Goal: Complete application form

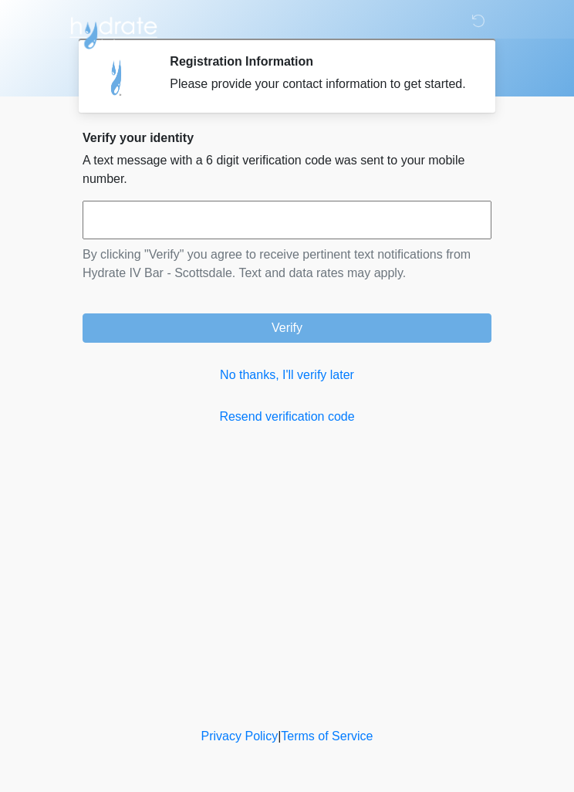
click at [374, 238] on input "text" at bounding box center [287, 220] width 409 height 39
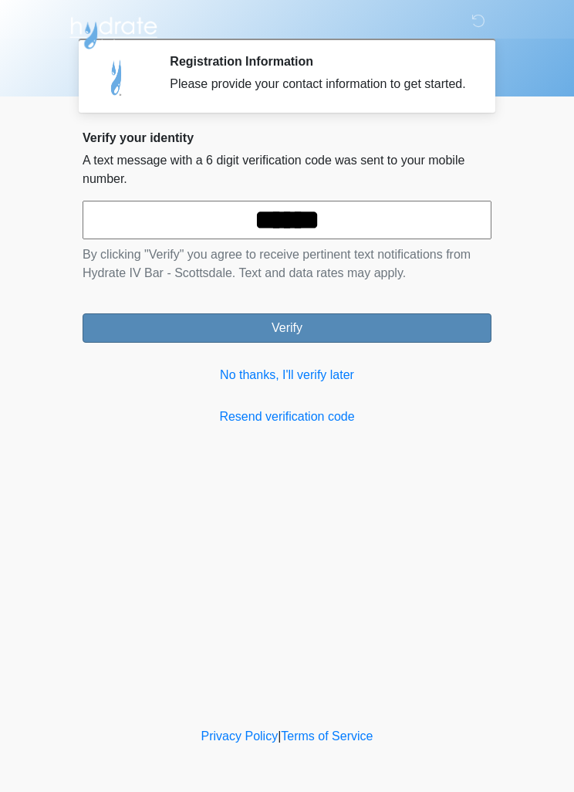
type input "******"
click at [418, 330] on button "Verify" at bounding box center [287, 327] width 409 height 29
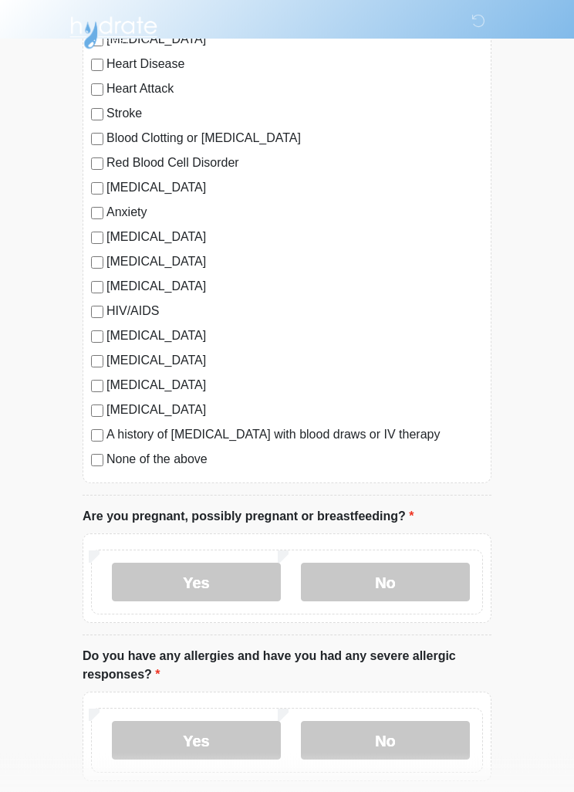
scroll to position [168, 0]
click at [391, 580] on label "No" at bounding box center [385, 582] width 169 height 39
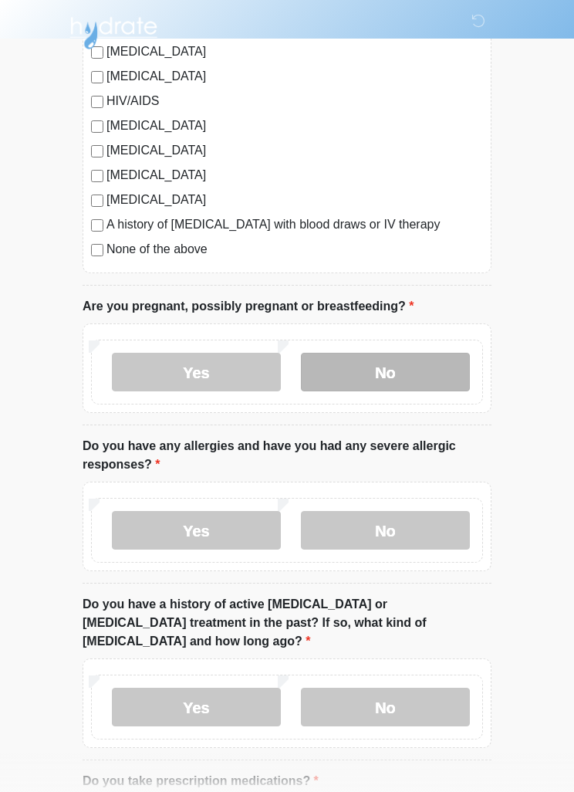
scroll to position [382, 0]
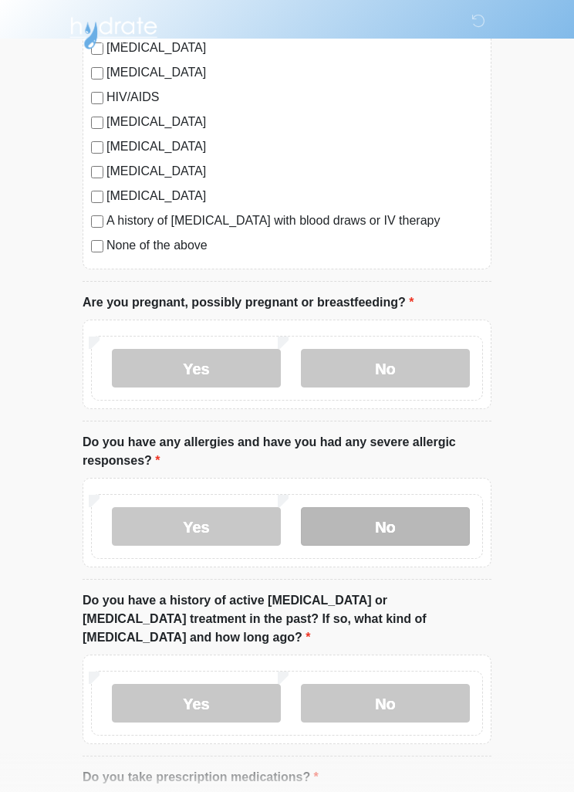
click at [400, 533] on label "No" at bounding box center [385, 526] width 169 height 39
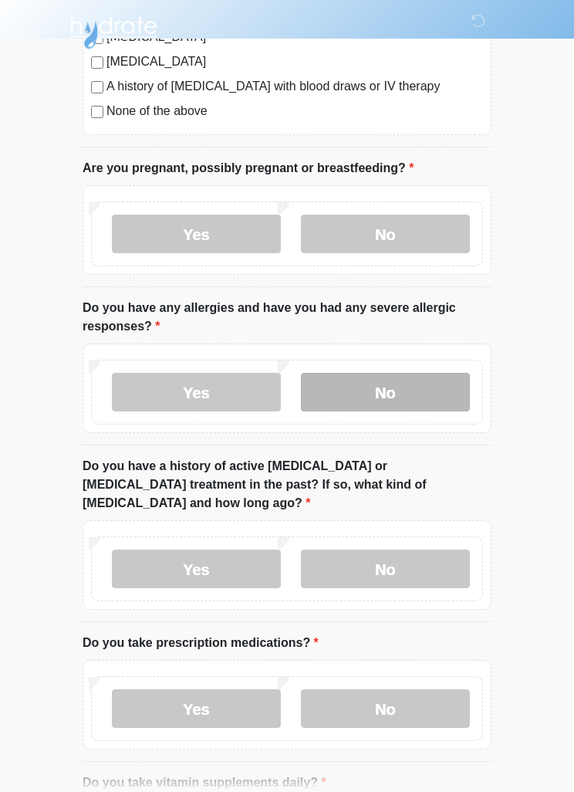
scroll to position [580, 0]
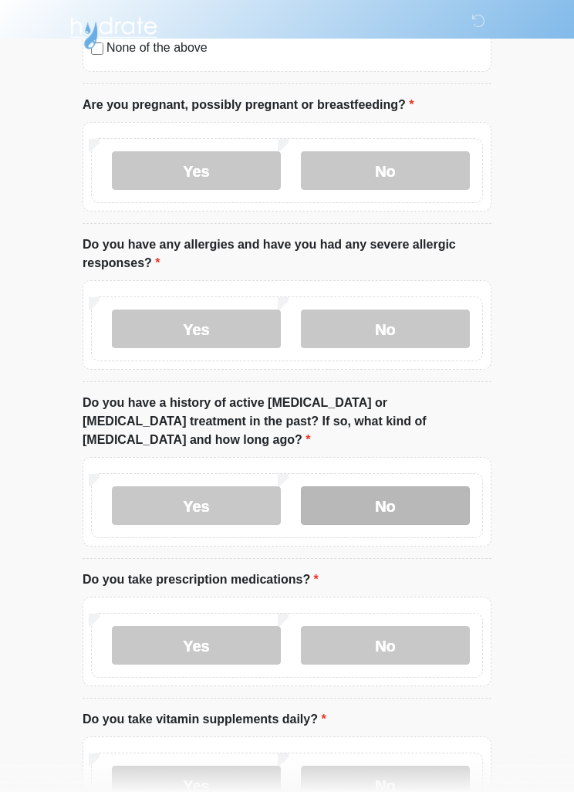
click at [414, 486] on label "No" at bounding box center [385, 505] width 169 height 39
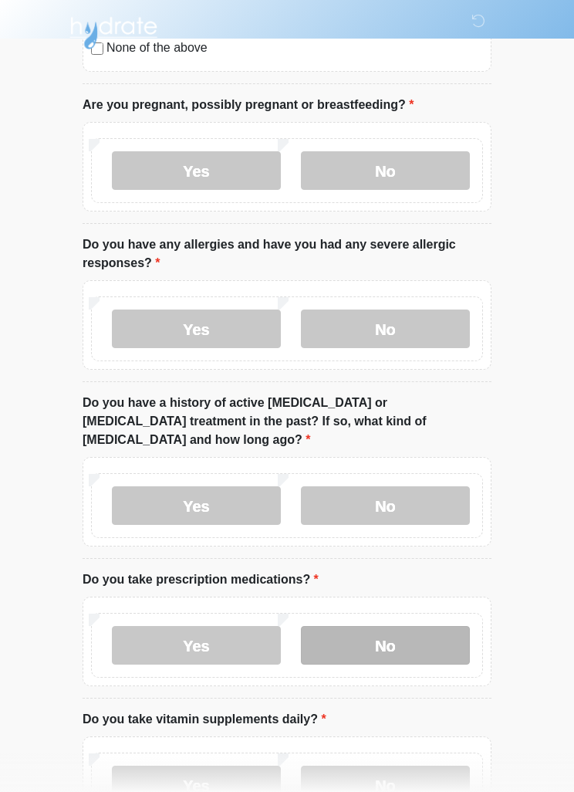
click at [385, 629] on label "No" at bounding box center [385, 645] width 169 height 39
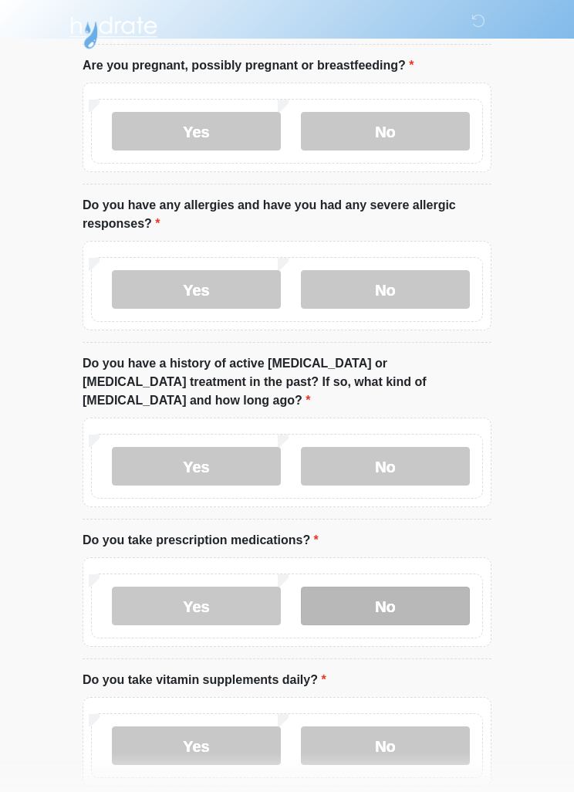
scroll to position [681, 0]
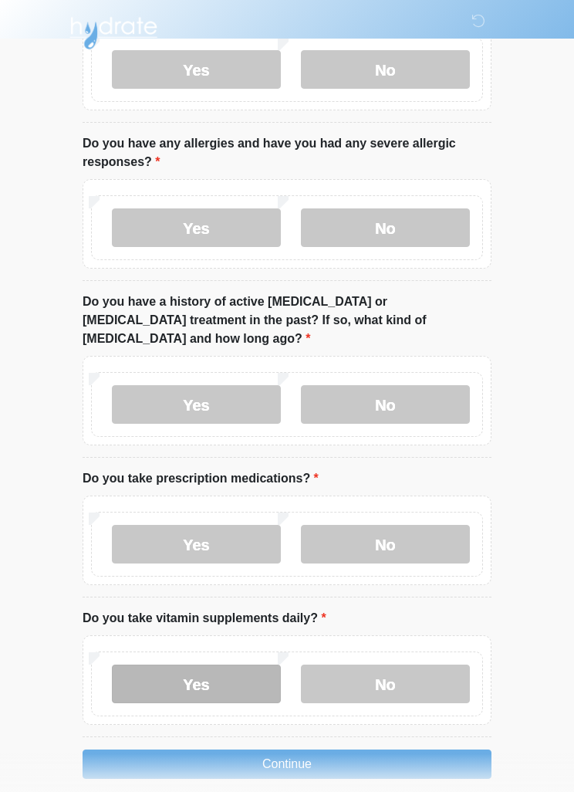
click at [225, 671] on label "Yes" at bounding box center [196, 684] width 169 height 39
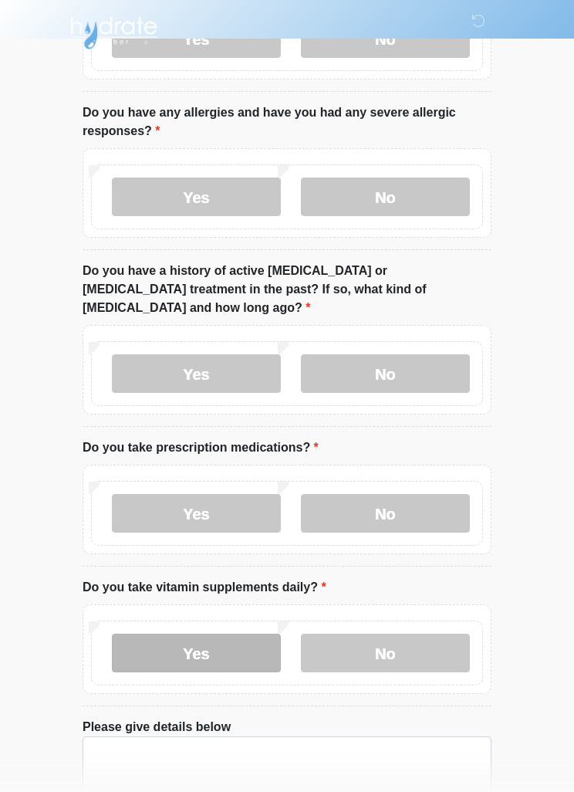
scroll to position [790, 0]
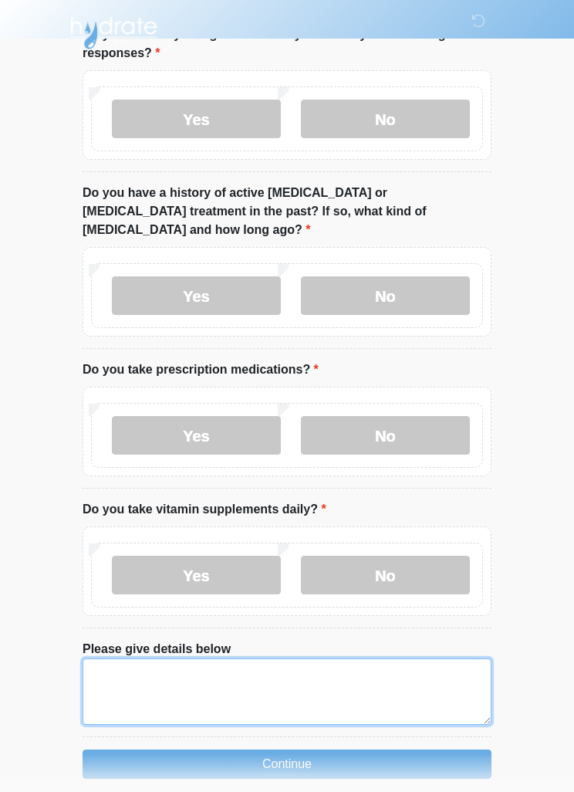
click at [367, 664] on textarea "Please give details below" at bounding box center [287, 691] width 409 height 66
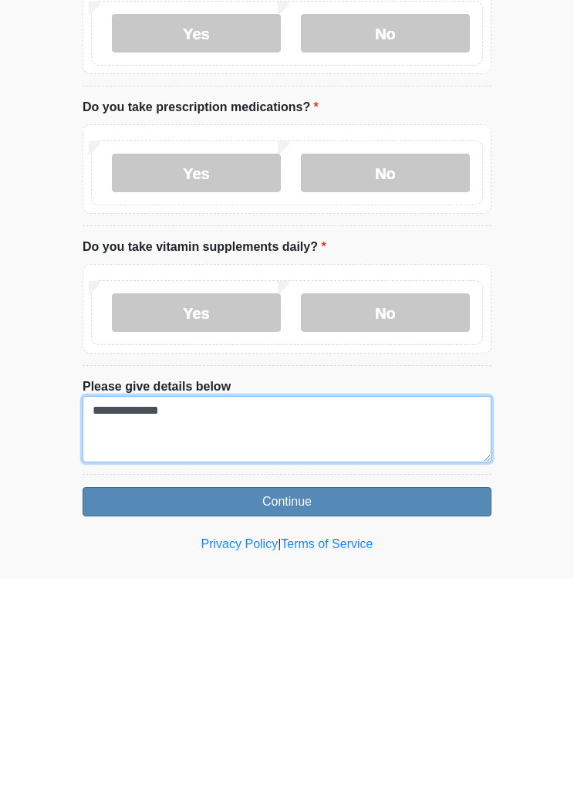
type textarea "**********"
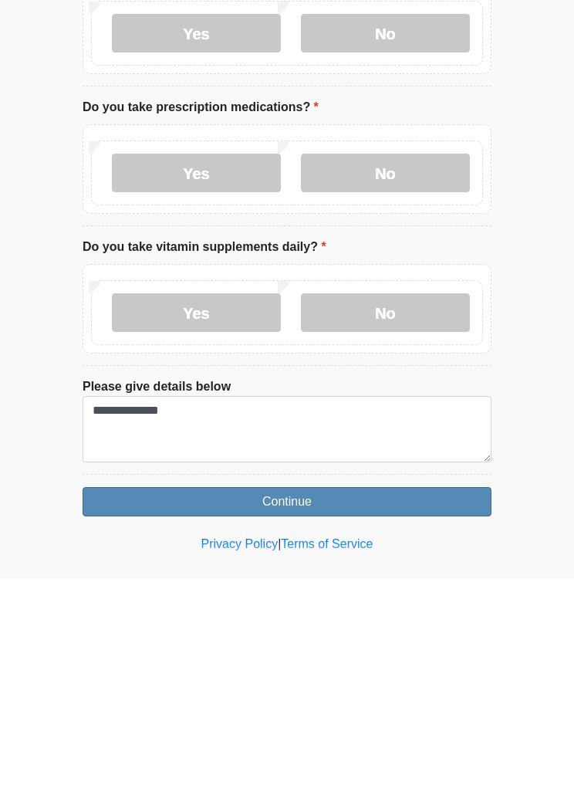
click at [414, 700] on button "Continue" at bounding box center [287, 714] width 409 height 29
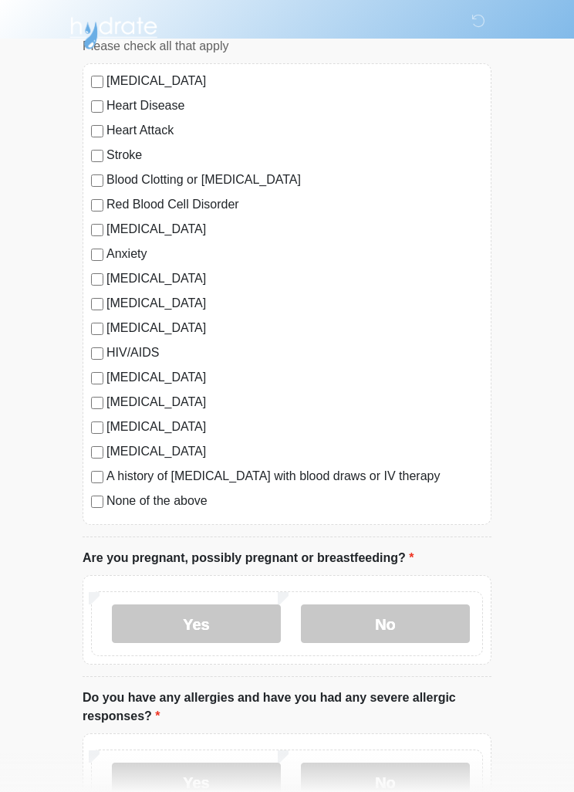
scroll to position [0, 0]
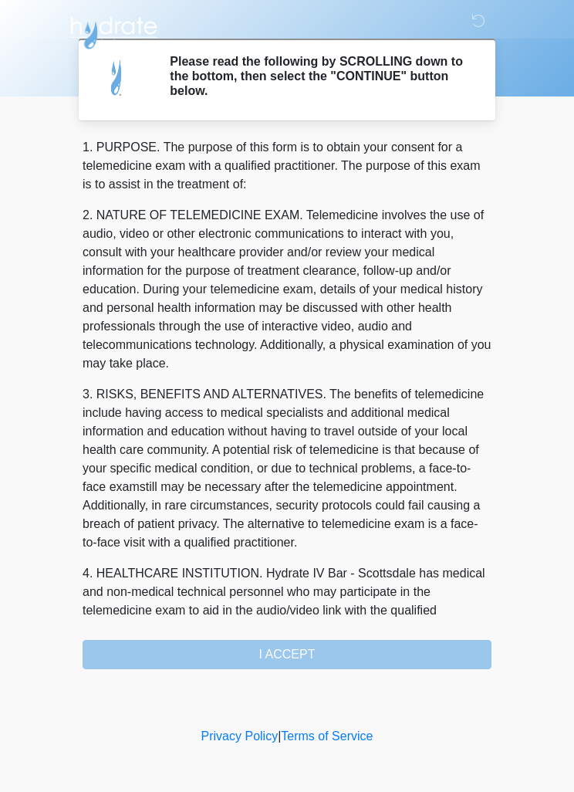
click at [435, 666] on div "1. PURPOSE. The purpose of this form is to obtain your consent for a telemedici…" at bounding box center [287, 403] width 409 height 531
click at [328, 664] on div "1. PURPOSE. The purpose of this form is to obtain your consent for a telemedici…" at bounding box center [287, 403] width 409 height 531
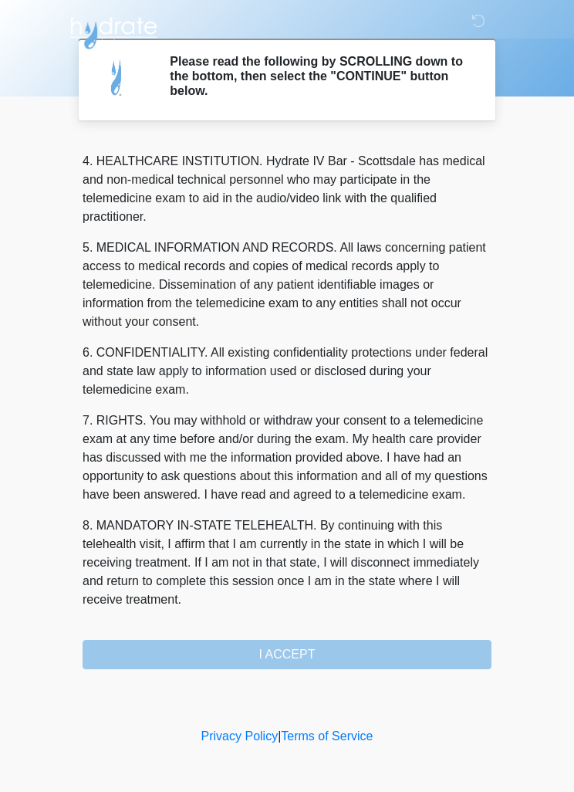
click at [350, 663] on div "1. PURPOSE. The purpose of this form is to obtain your consent for a telemedici…" at bounding box center [287, 403] width 409 height 531
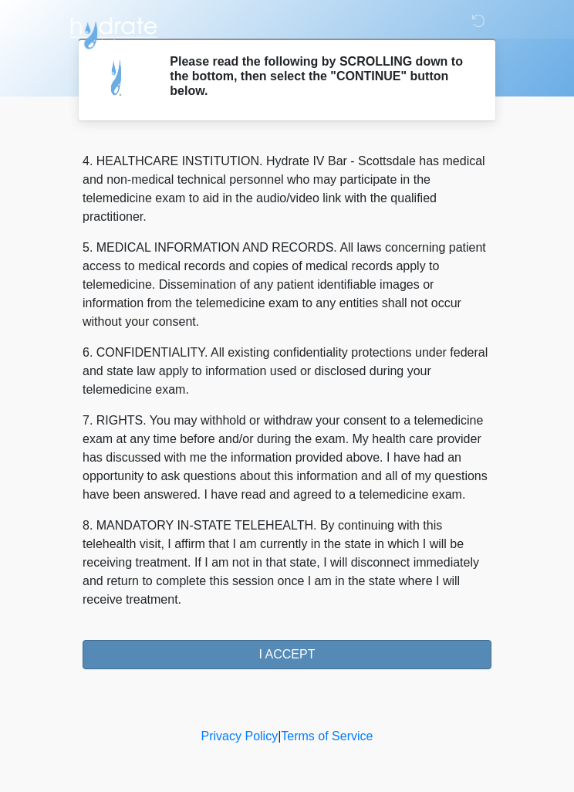
click at [331, 658] on button "I ACCEPT" at bounding box center [287, 654] width 409 height 29
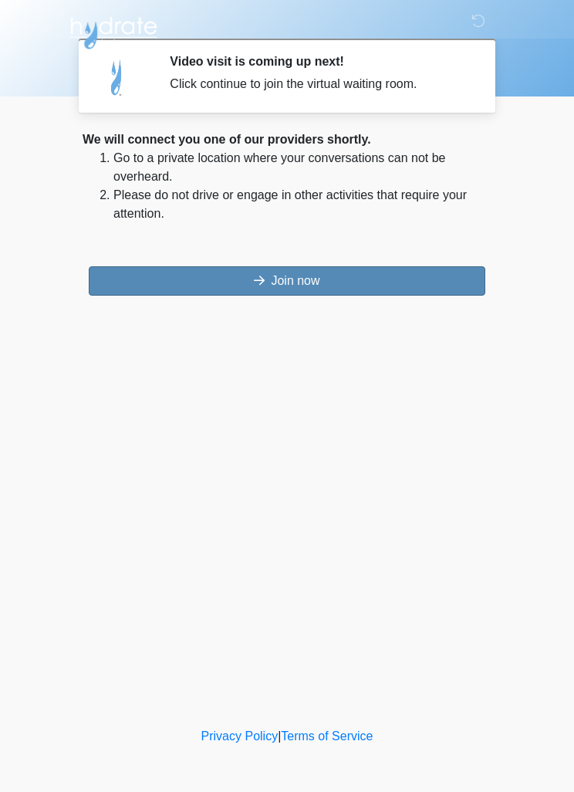
click at [434, 285] on button "Join now" at bounding box center [287, 280] width 397 height 29
